Goal: Information Seeking & Learning: Learn about a topic

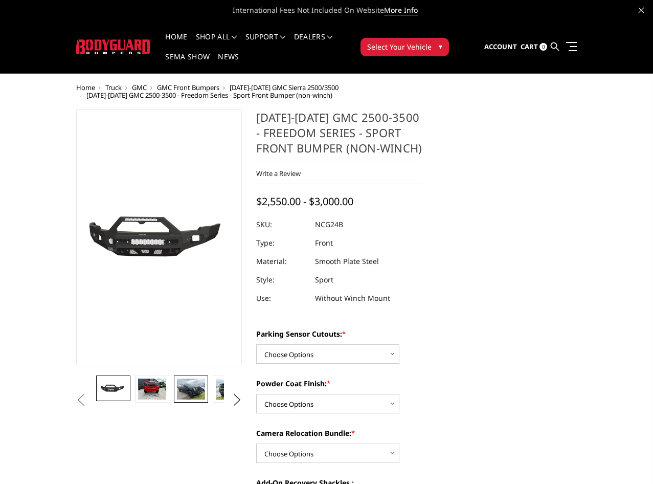
click at [177, 399] on img at bounding box center [191, 388] width 28 height 21
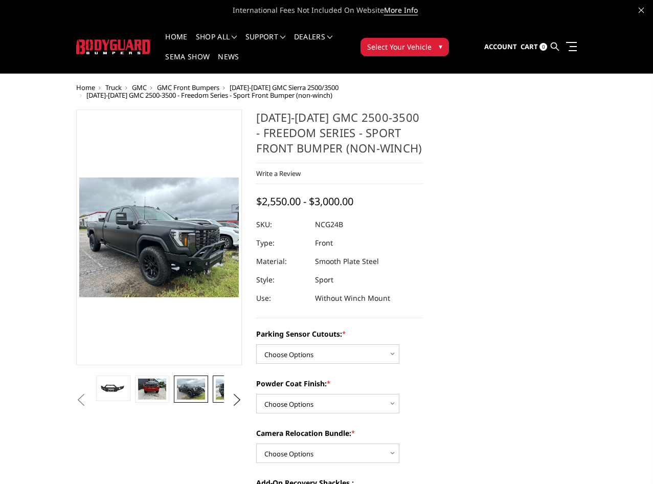
click at [216, 399] on img at bounding box center [230, 388] width 28 height 21
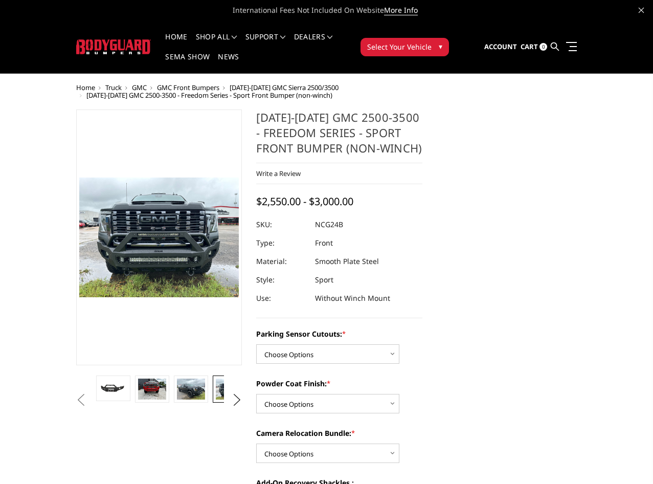
click at [255, 415] on img at bounding box center [269, 396] width 28 height 37
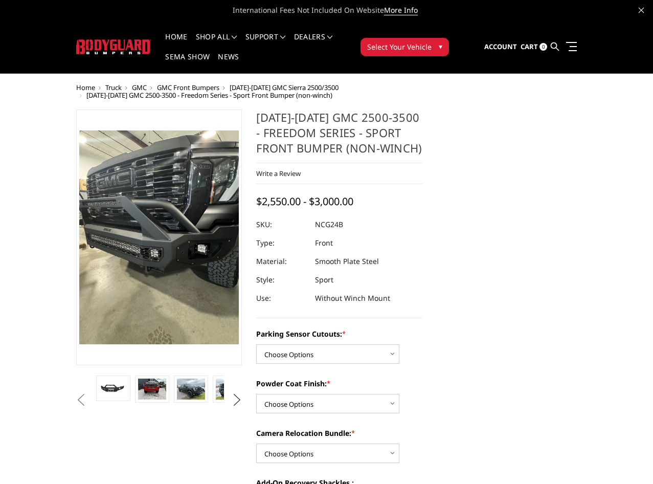
click at [231, 407] on button "Next" at bounding box center [236, 399] width 15 height 15
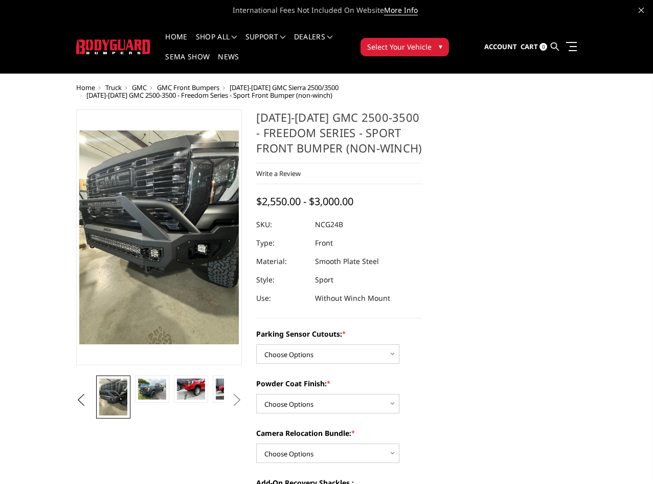
click at [229, 407] on button "Next" at bounding box center [236, 399] width 15 height 15
